Goal: Entertainment & Leisure: Browse casually

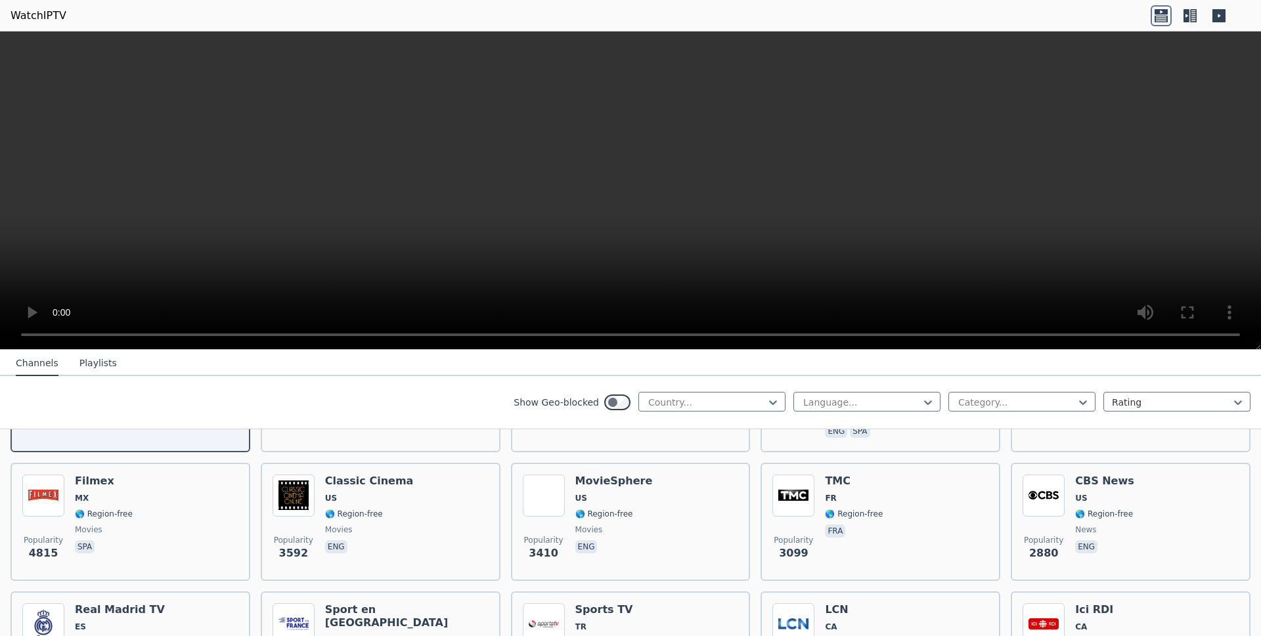
scroll to position [250, 0]
click at [766, 407] on icon at bounding box center [772, 402] width 13 height 13
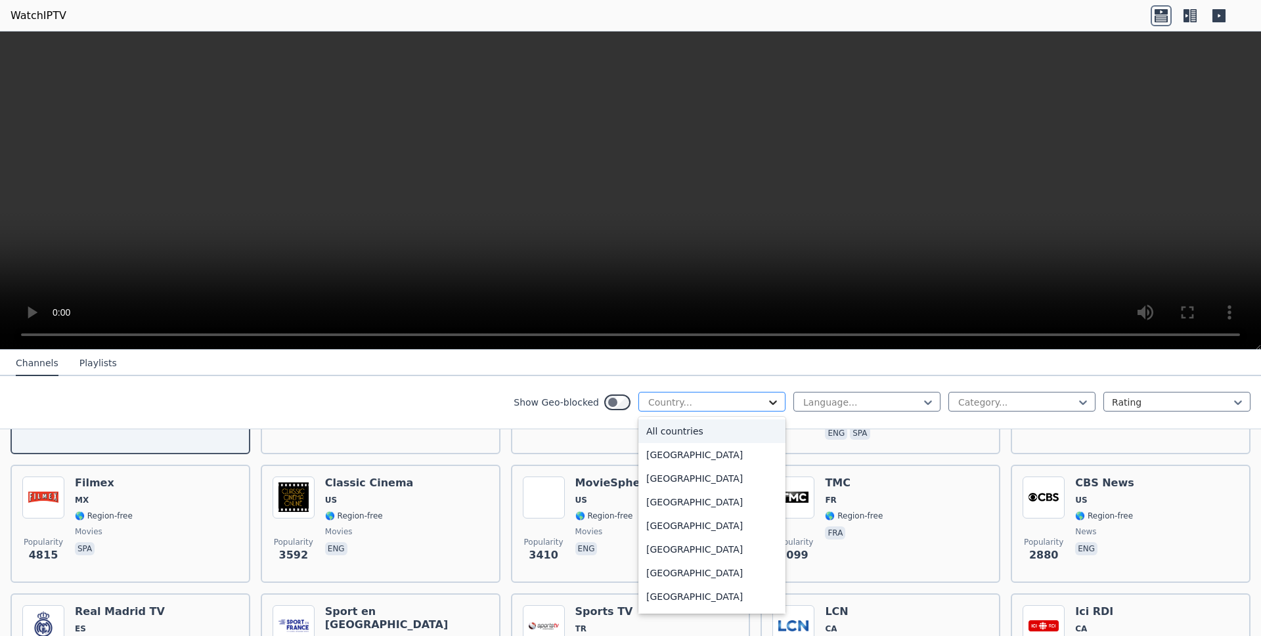
scroll to position [251, 0]
type input "***"
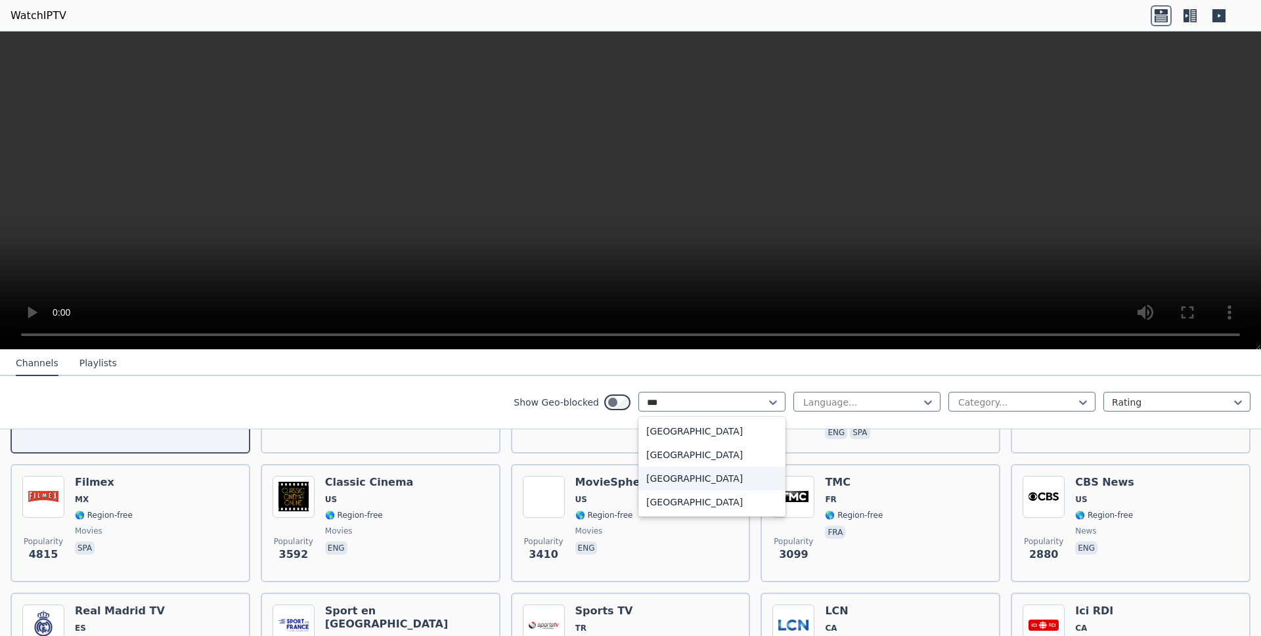
click at [673, 483] on div "[GEOGRAPHIC_DATA]" at bounding box center [711, 479] width 147 height 24
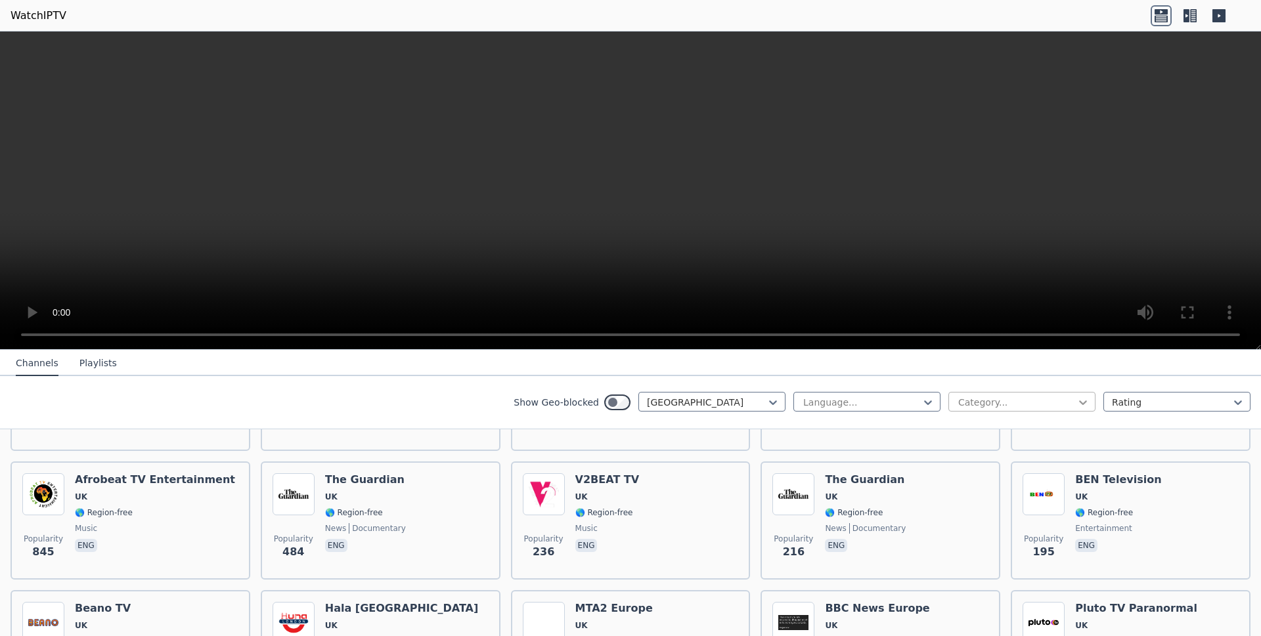
click at [1076, 402] on icon at bounding box center [1082, 402] width 13 height 13
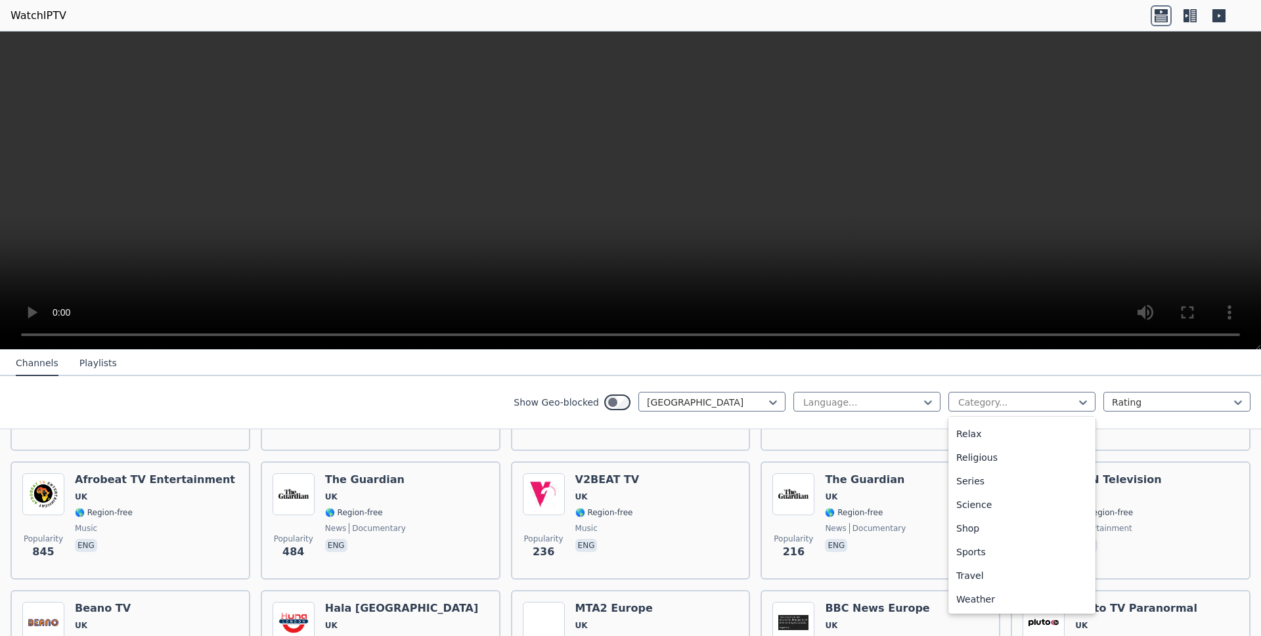
scroll to position [485, 0]
click at [981, 564] on div "Sports" at bounding box center [1021, 552] width 147 height 24
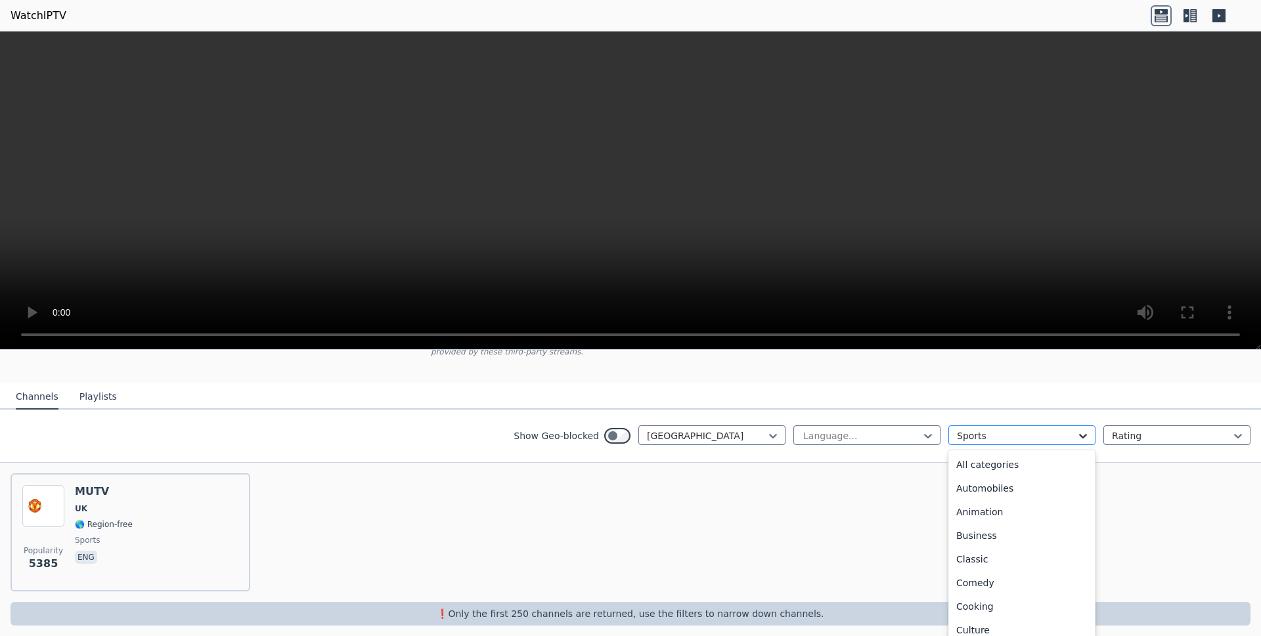
scroll to position [111, 0]
click at [1076, 433] on div at bounding box center [1082, 435] width 13 height 13
click at [986, 452] on div "All categories" at bounding box center [1021, 464] width 147 height 24
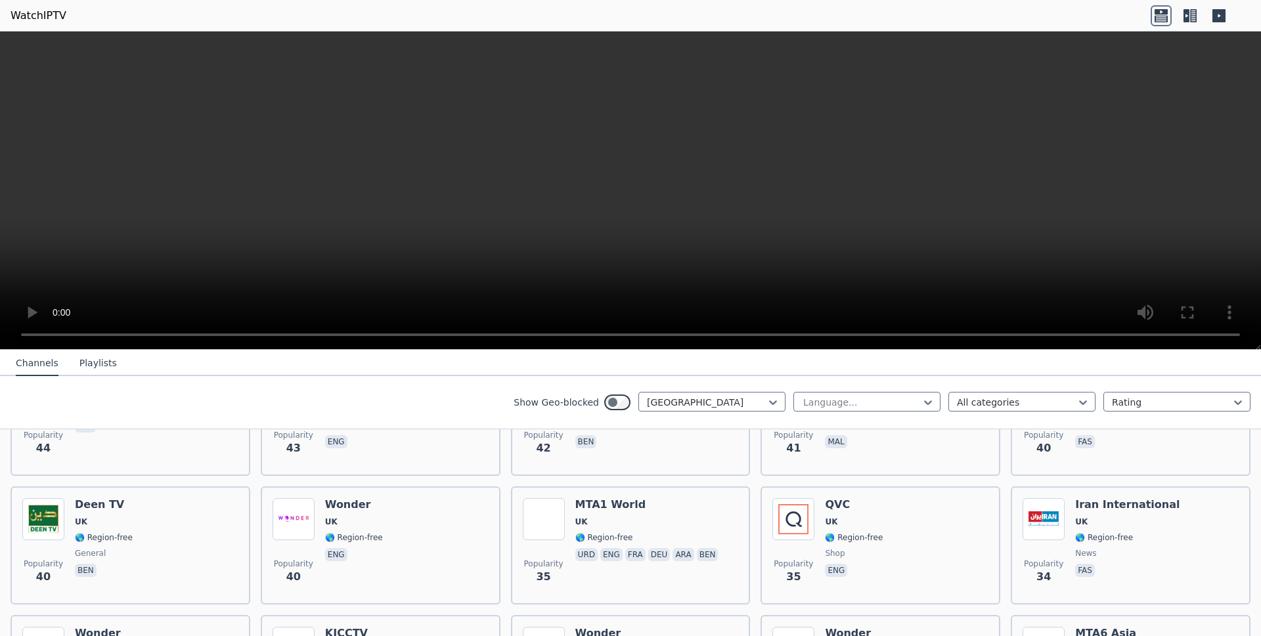
scroll to position [1449, 0]
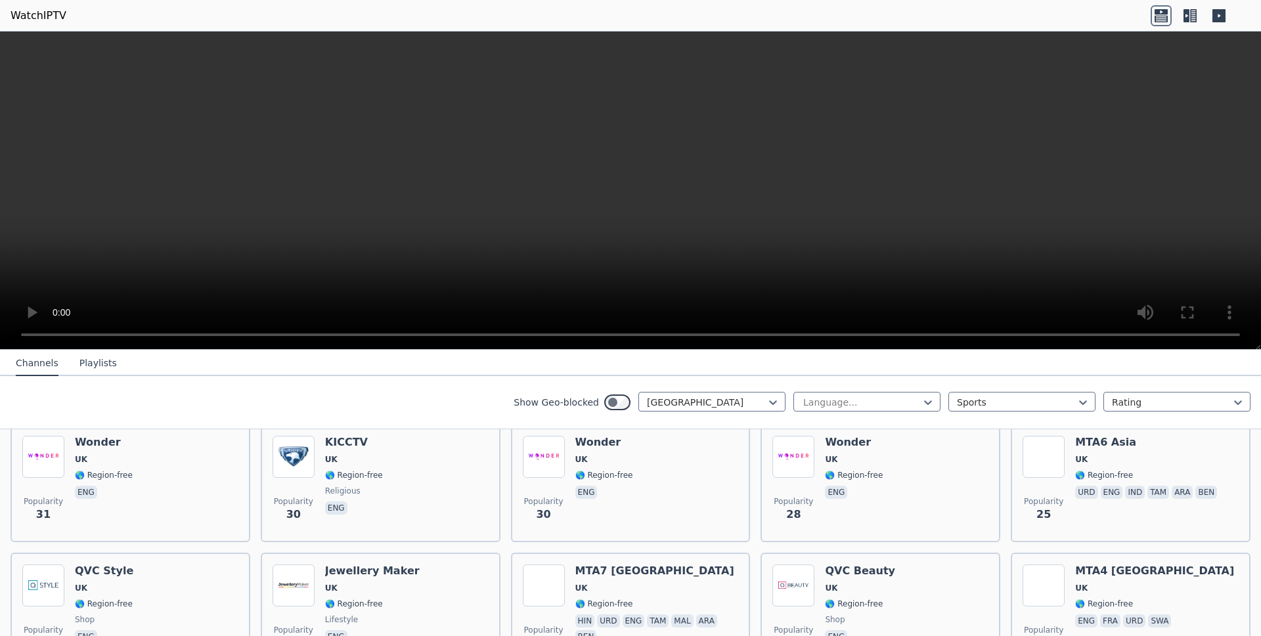
scroll to position [110, 0]
